Goal: Find specific page/section

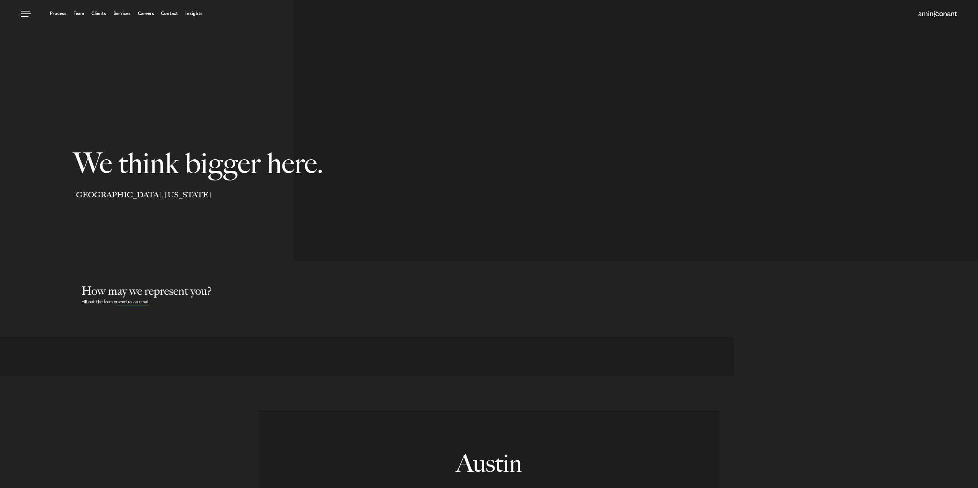
select select "Austin"
select select "Business and Civil Litigation"
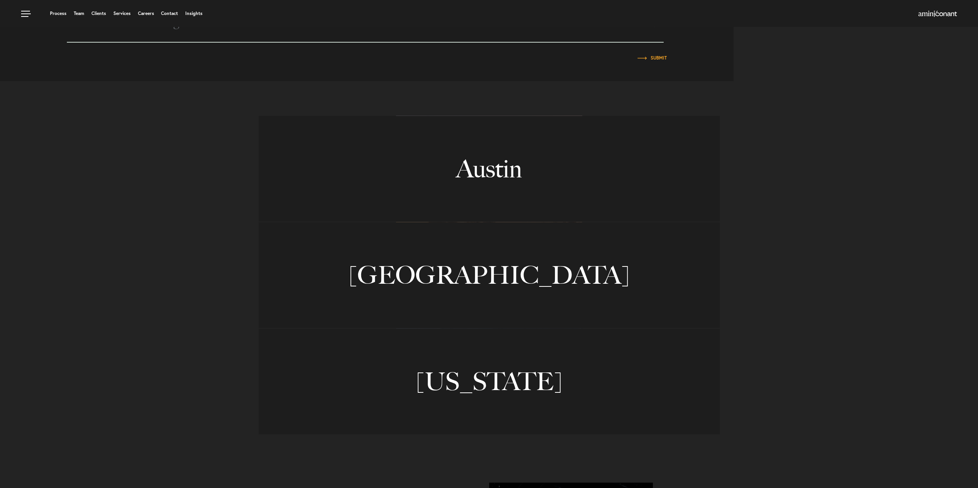
scroll to position [423, 0]
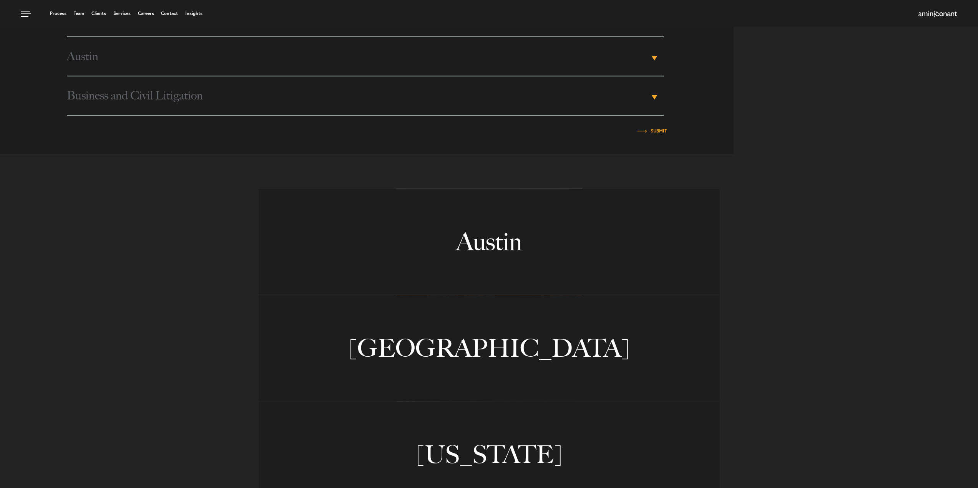
click at [412, 246] on link "Austin" at bounding box center [489, 242] width 461 height 106
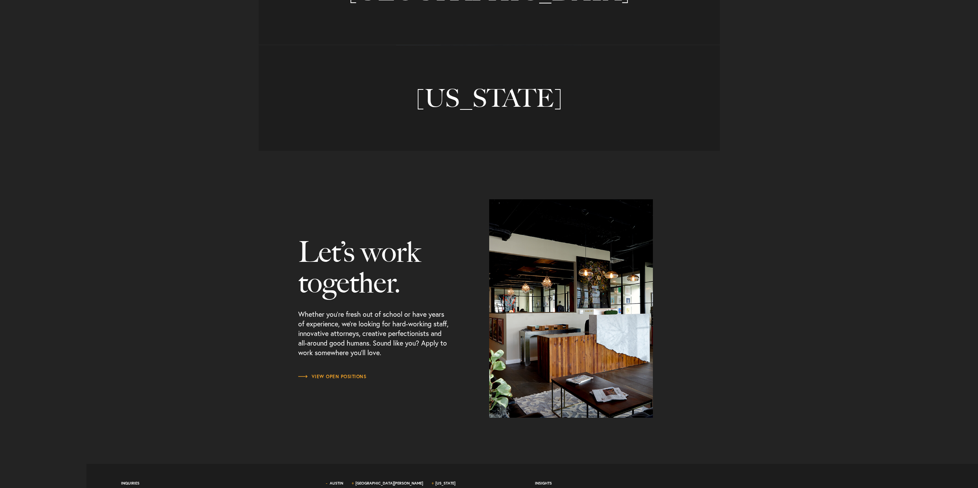
scroll to position [847, 0]
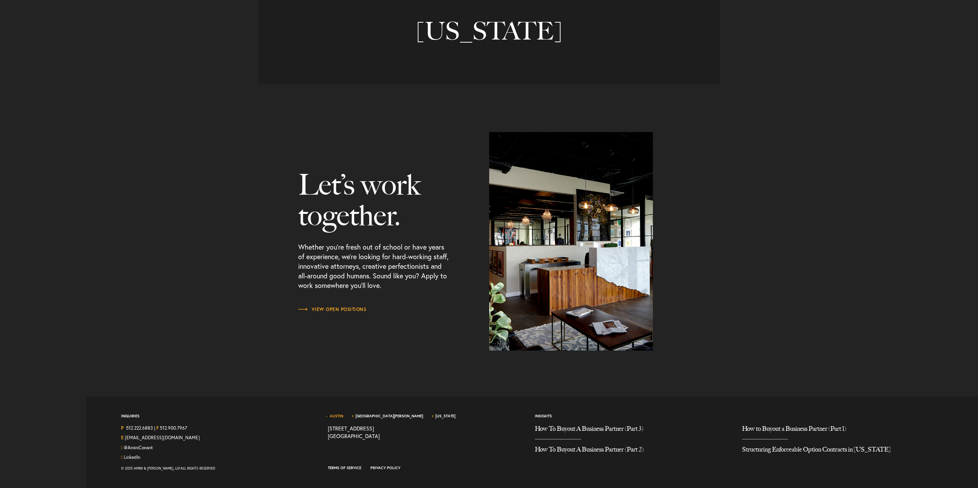
click at [341, 414] on link "Austin" at bounding box center [336, 416] width 13 height 5
click at [340, 415] on link "Austin" at bounding box center [336, 416] width 13 height 5
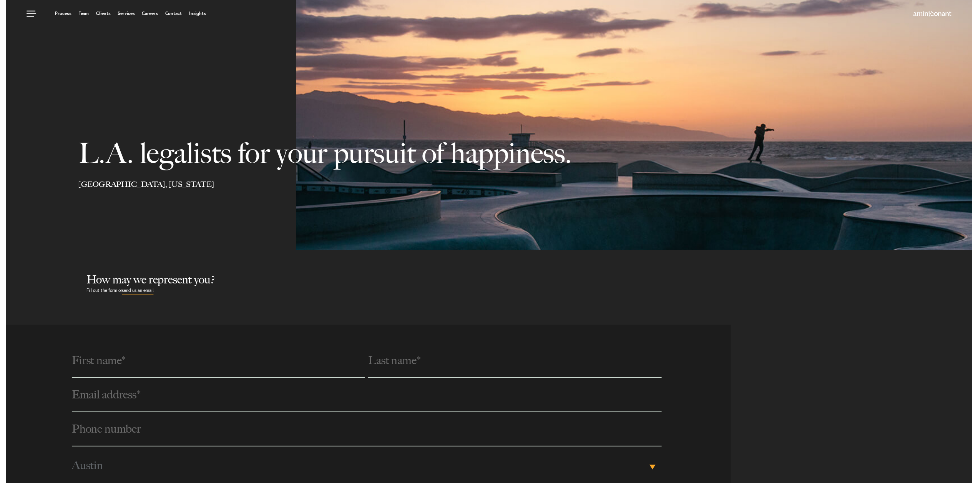
scroll to position [0, 0]
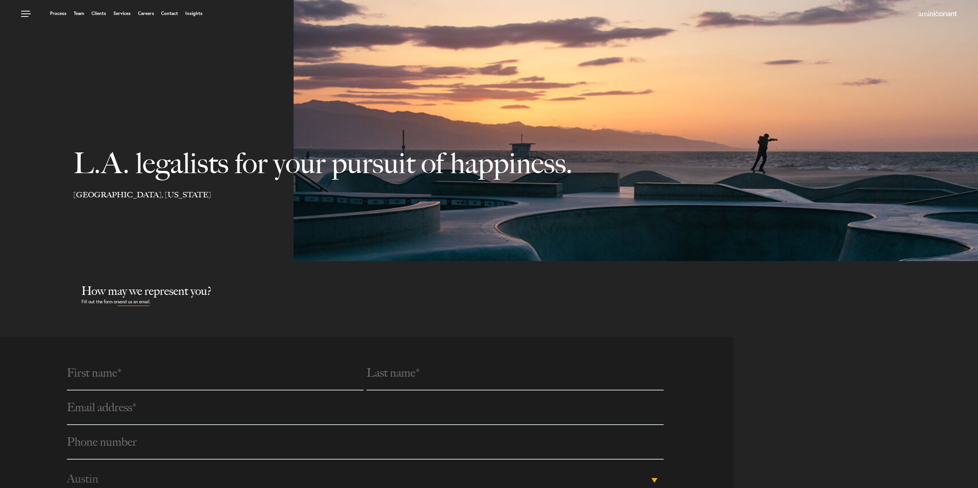
click at [174, 10] on ul "Process Team Clients Services Careers Contact Insights" at bounding box center [370, 14] width 699 height 8
click at [172, 13] on link "Contact" at bounding box center [169, 13] width 17 height 5
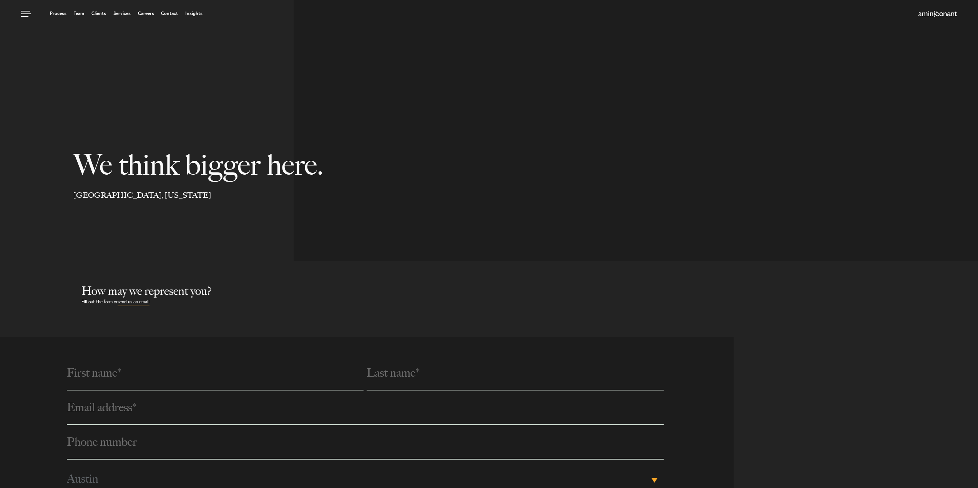
select select "Austin"
select select "Business and Civil Litigation"
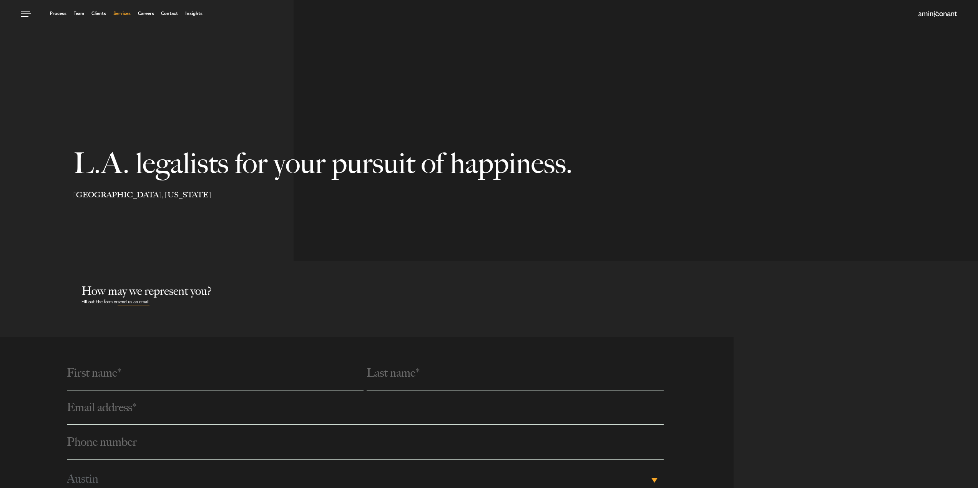
click at [124, 14] on link "Services" at bounding box center [121, 13] width 17 height 5
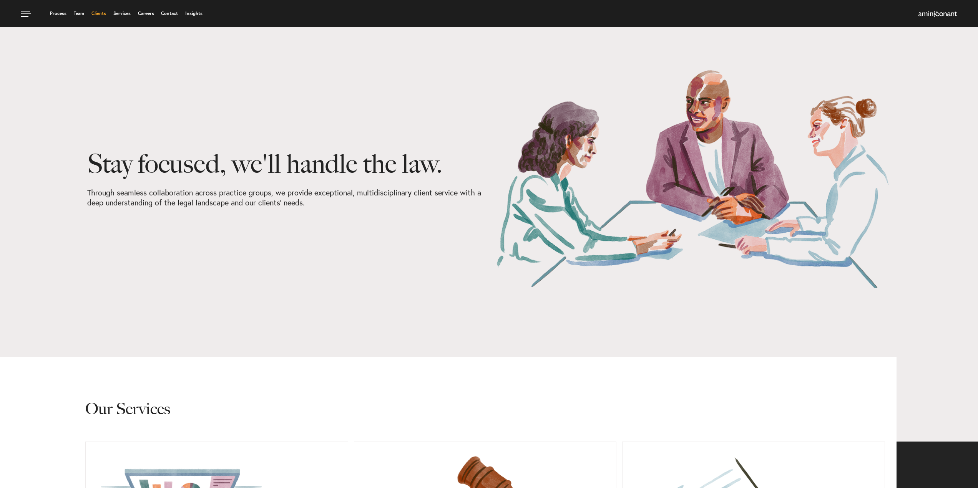
click at [95, 12] on link "Clients" at bounding box center [98, 13] width 15 height 5
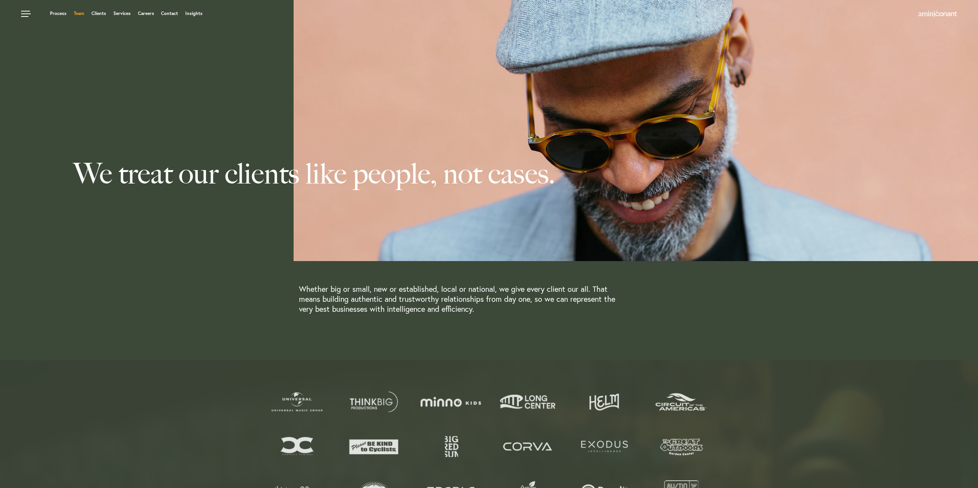
click at [79, 14] on link "Team" at bounding box center [79, 13] width 10 height 5
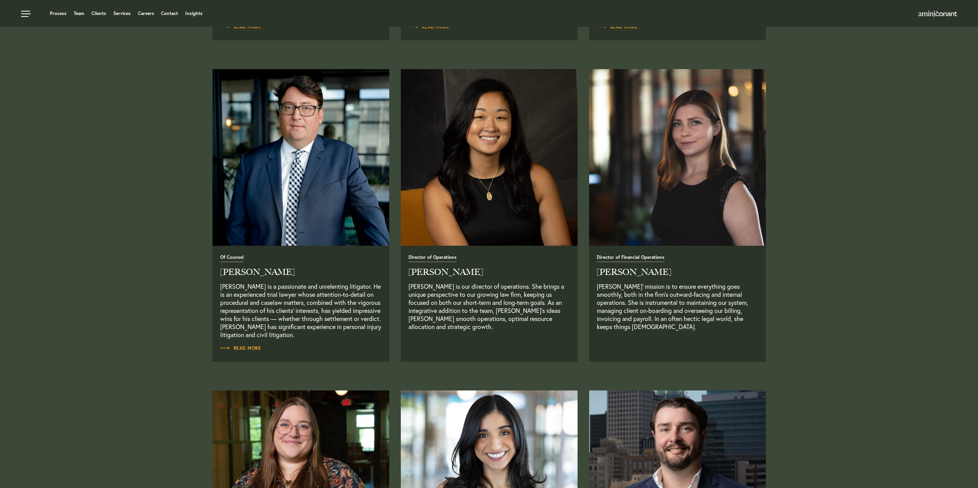
scroll to position [1153, 0]
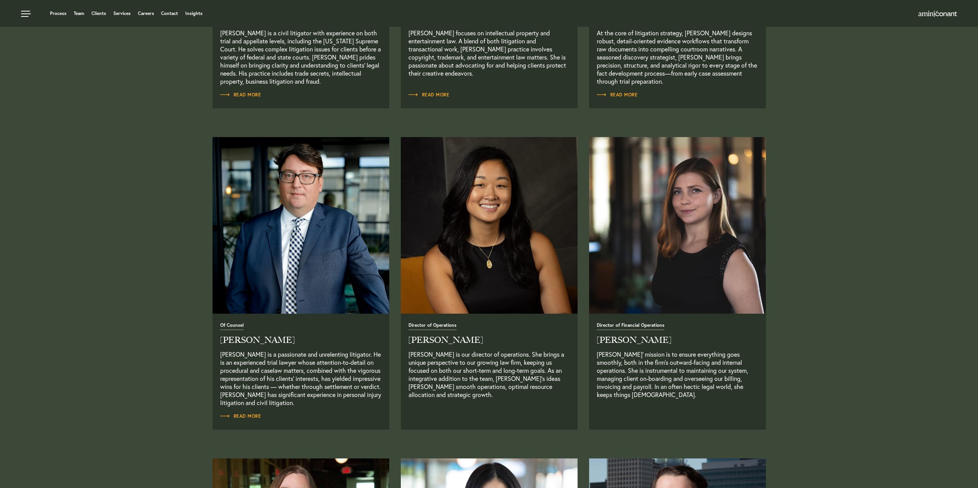
click at [647, 248] on img at bounding box center [678, 226] width 186 height 186
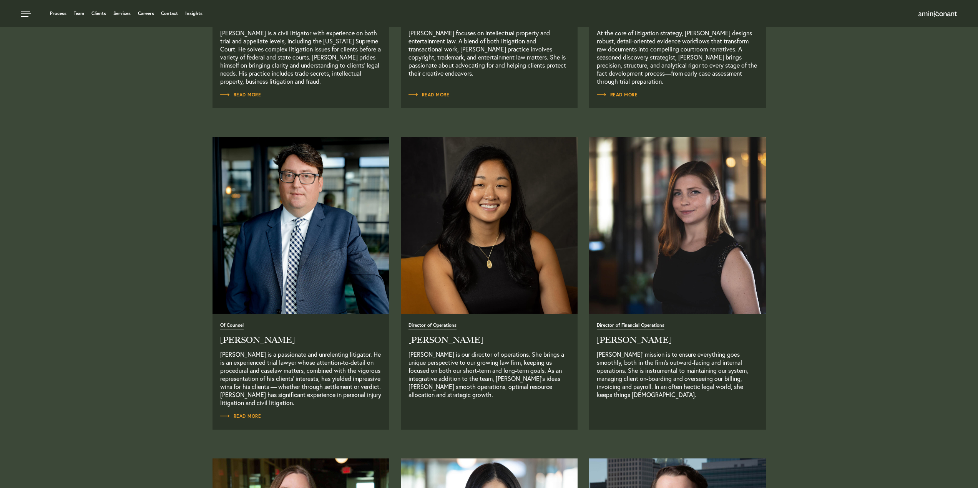
click at [630, 344] on h2 "[PERSON_NAME]" at bounding box center [677, 340] width 161 height 8
click at [642, 327] on span "Director of Financial Operations" at bounding box center [631, 326] width 68 height 7
click at [628, 338] on h2 "[PERSON_NAME]" at bounding box center [677, 340] width 161 height 8
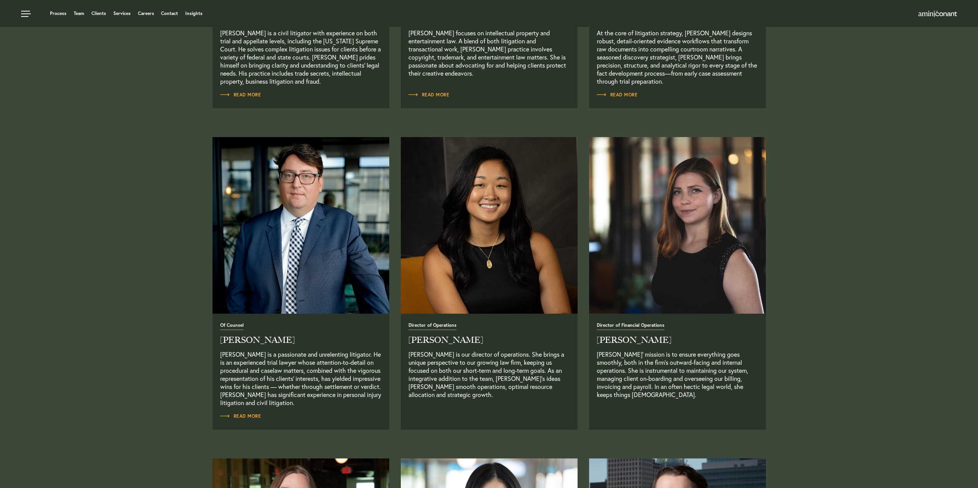
click at [661, 211] on img at bounding box center [678, 226] width 186 height 186
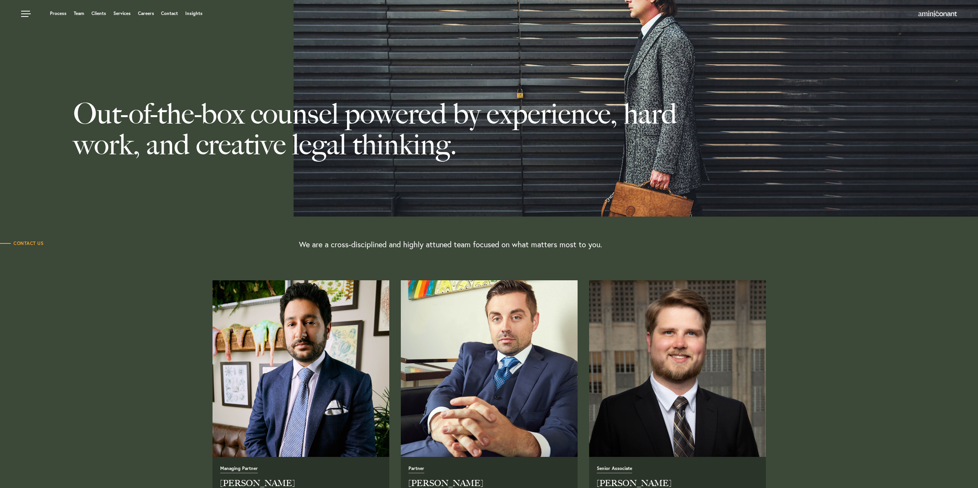
scroll to position [0, 0]
